Goal: Transaction & Acquisition: Purchase product/service

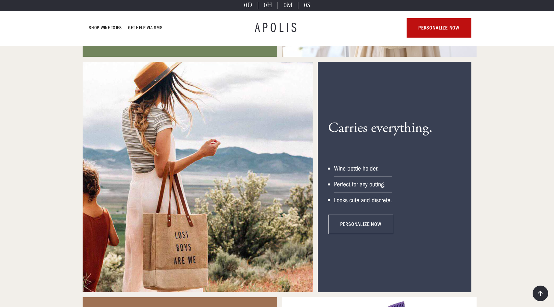
scroll to position [759, 0]
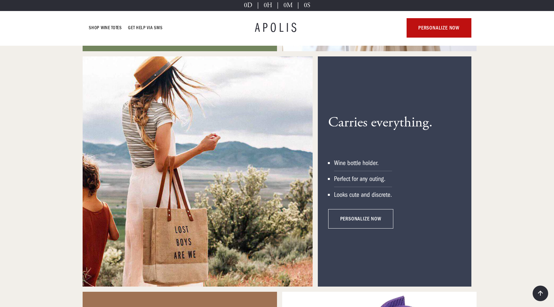
click at [357, 219] on link "personalize now" at bounding box center [360, 218] width 65 height 19
